Goal: Find specific page/section: Find specific page/section

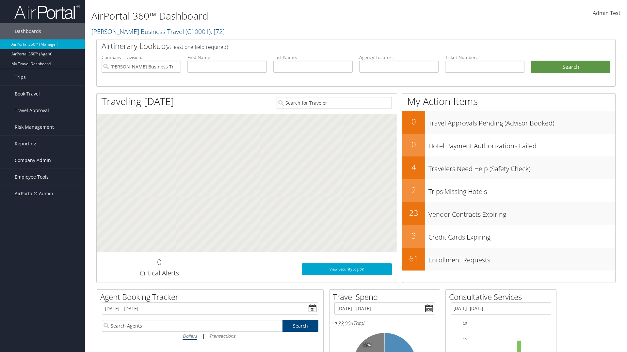
click at [42, 161] on span "Company Admin" at bounding box center [33, 160] width 36 height 16
click at [42, 316] on link "Consultative Services" at bounding box center [42, 321] width 85 height 10
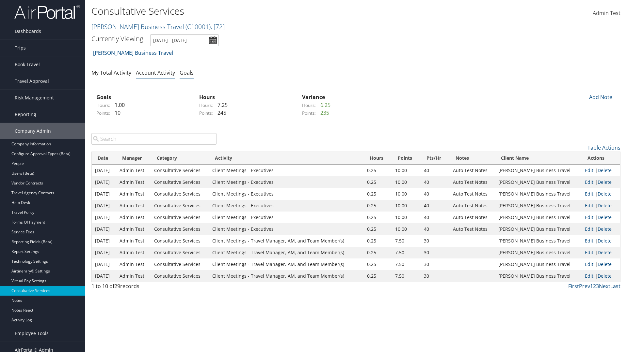
click at [186, 72] on link "Goals" at bounding box center [186, 72] width 14 height 7
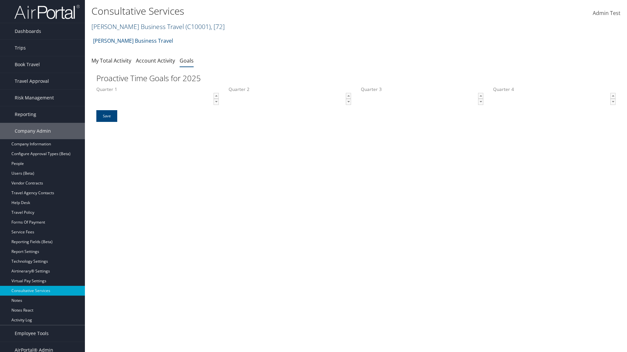
click at [134, 26] on link "Christopherson Business Travel ( C10001 ) , [ 72 ]" at bounding box center [157, 26] width 133 height 9
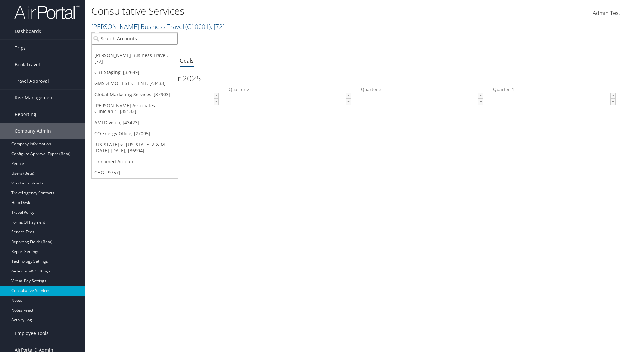
click at [134, 39] on input "search" at bounding box center [135, 39] width 86 height 12
type input "Global Marketing Services"
click at [141, 51] on div "Global Marketing Services (301946), [37903]" at bounding box center [140, 51] width 105 height 6
